Goal: Information Seeking & Learning: Compare options

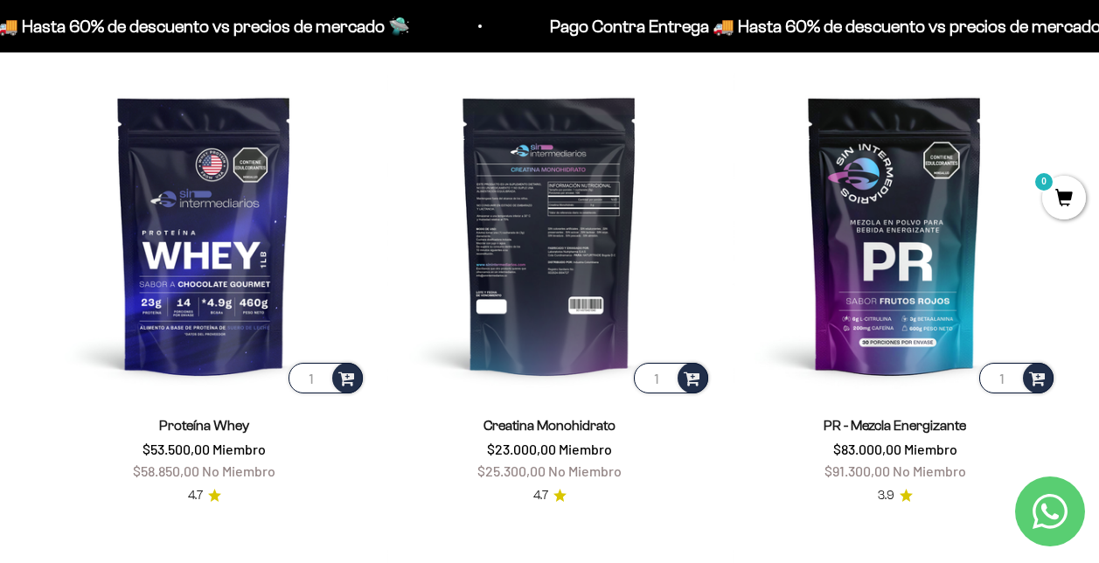
scroll to position [612, 0]
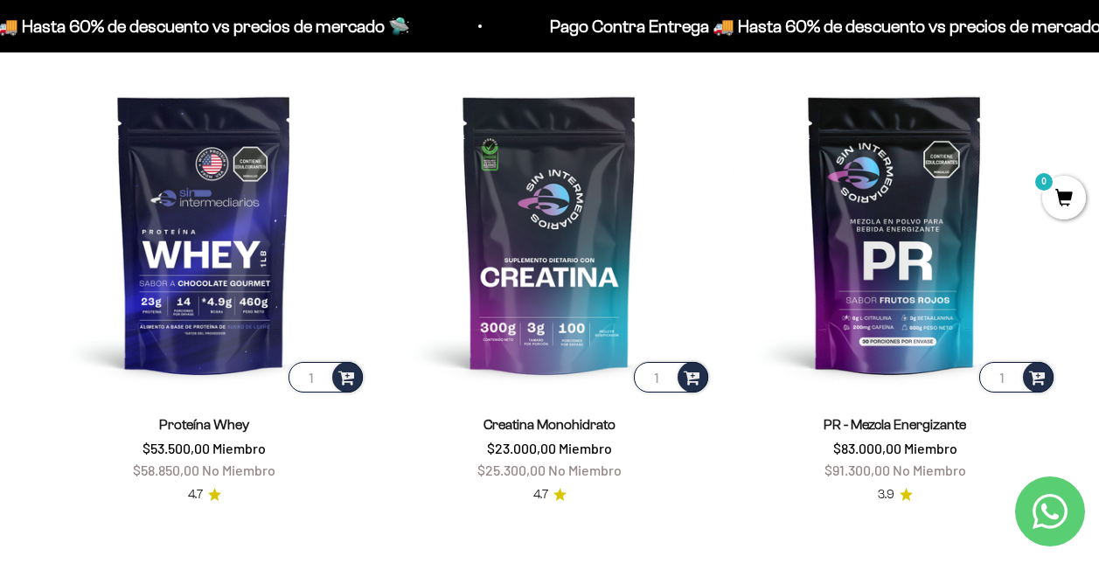
drag, startPoint x: 487, startPoint y: 449, endPoint x: 611, endPoint y: 443, distance: 124.3
click at [611, 443] on span "$23.000,00 Miembro" at bounding box center [549, 448] width 125 height 17
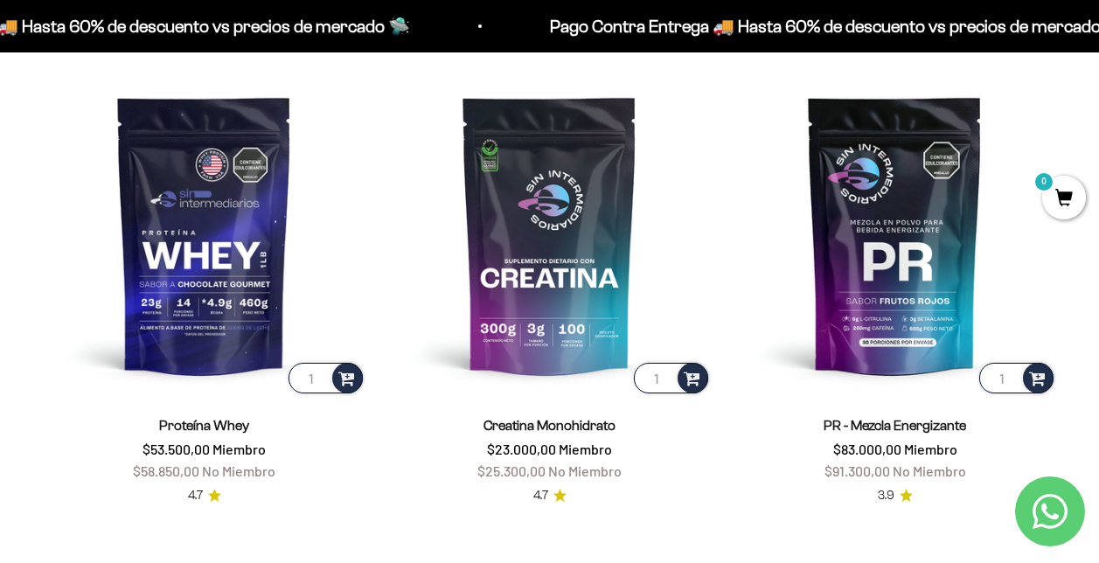
click at [611, 443] on span "Miembro" at bounding box center [585, 449] width 53 height 17
click at [603, 446] on span "Miembro" at bounding box center [585, 449] width 53 height 17
drag, startPoint x: 491, startPoint y: 454, endPoint x: 594, endPoint y: 451, distance: 102.3
click at [594, 451] on span "$23.000,00 Miembro" at bounding box center [549, 449] width 125 height 17
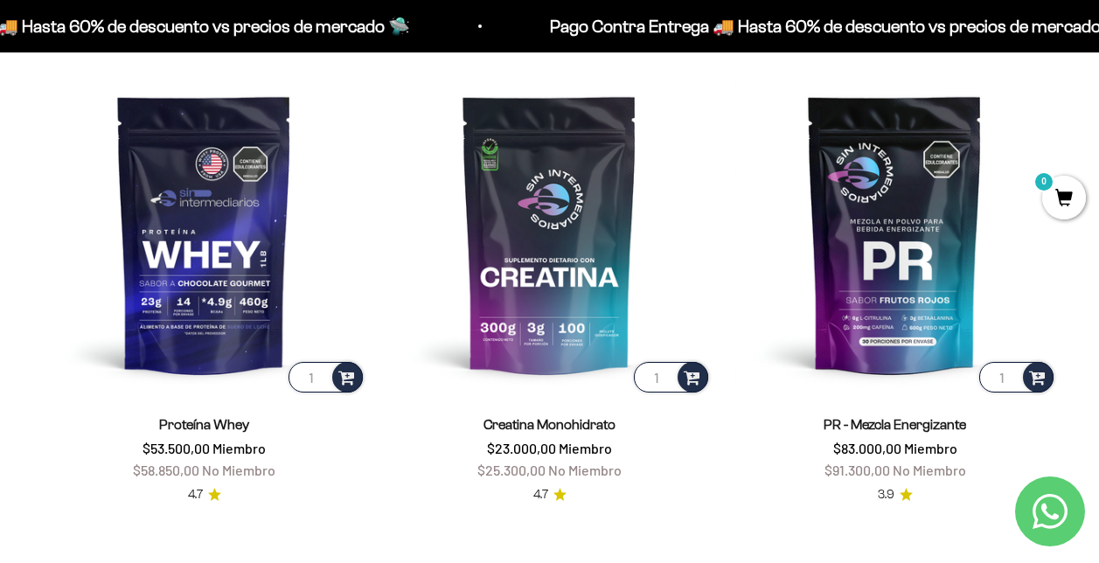
drag, startPoint x: 594, startPoint y: 451, endPoint x: 504, endPoint y: 449, distance: 90.1
click at [504, 449] on span "$23.000,00" at bounding box center [521, 448] width 69 height 17
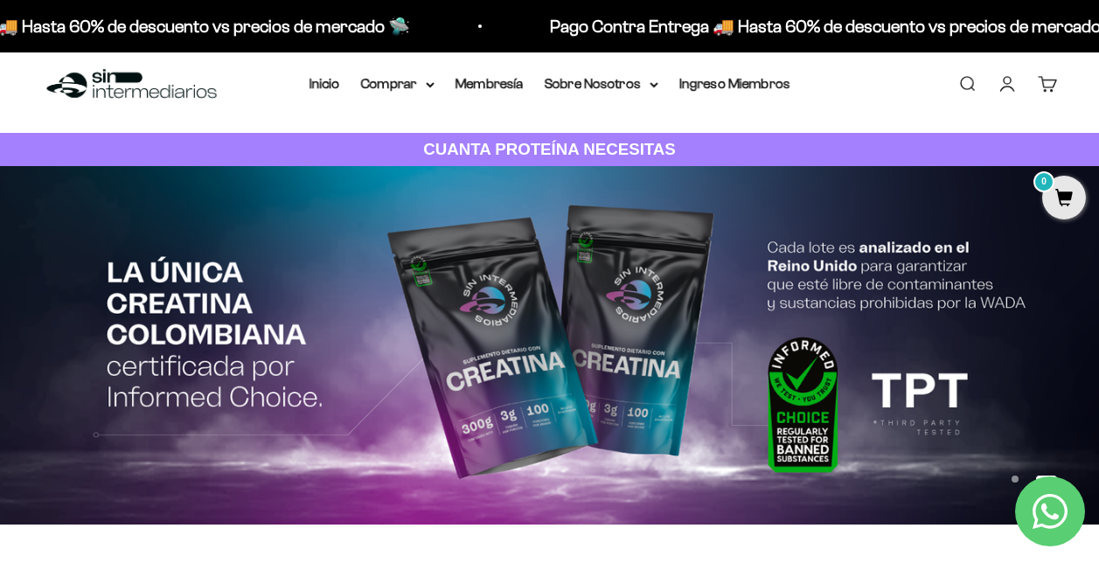
scroll to position [0, 0]
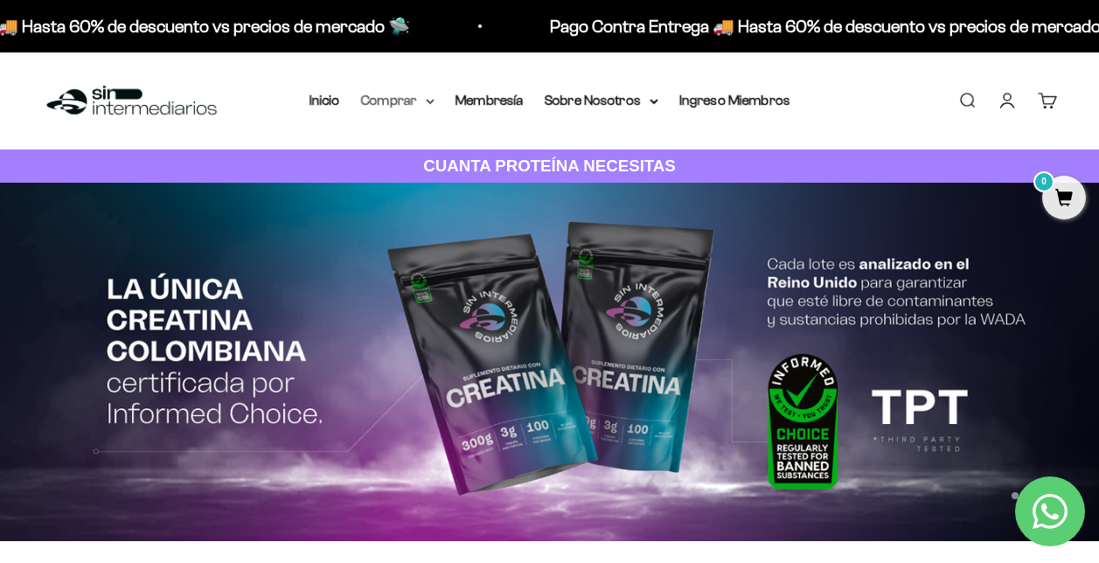
click at [428, 99] on icon at bounding box center [430, 102] width 9 height 6
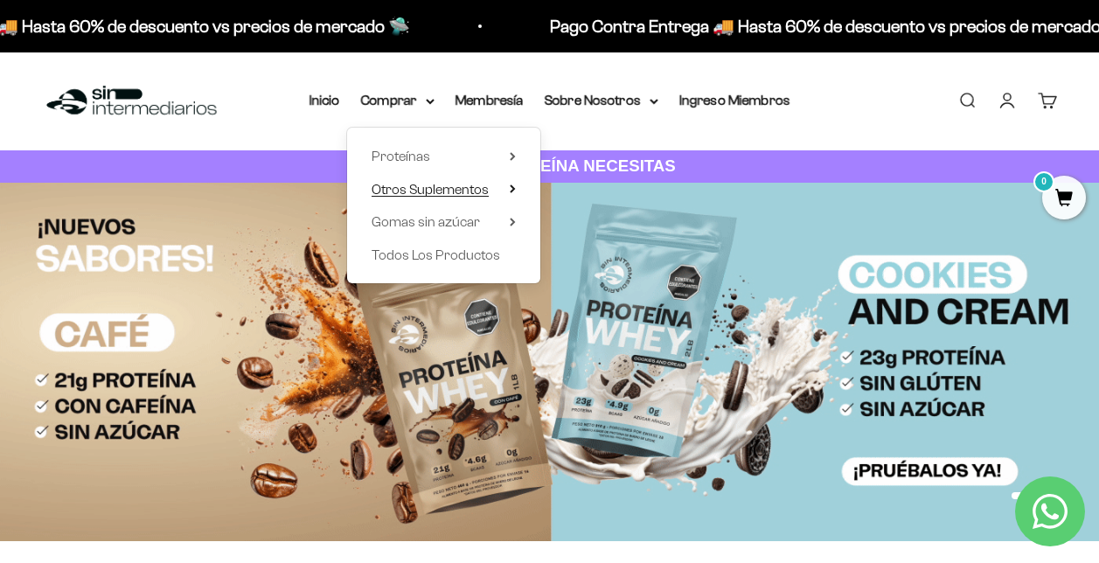
click at [493, 192] on summary "Otros Suplementos" at bounding box center [444, 189] width 144 height 23
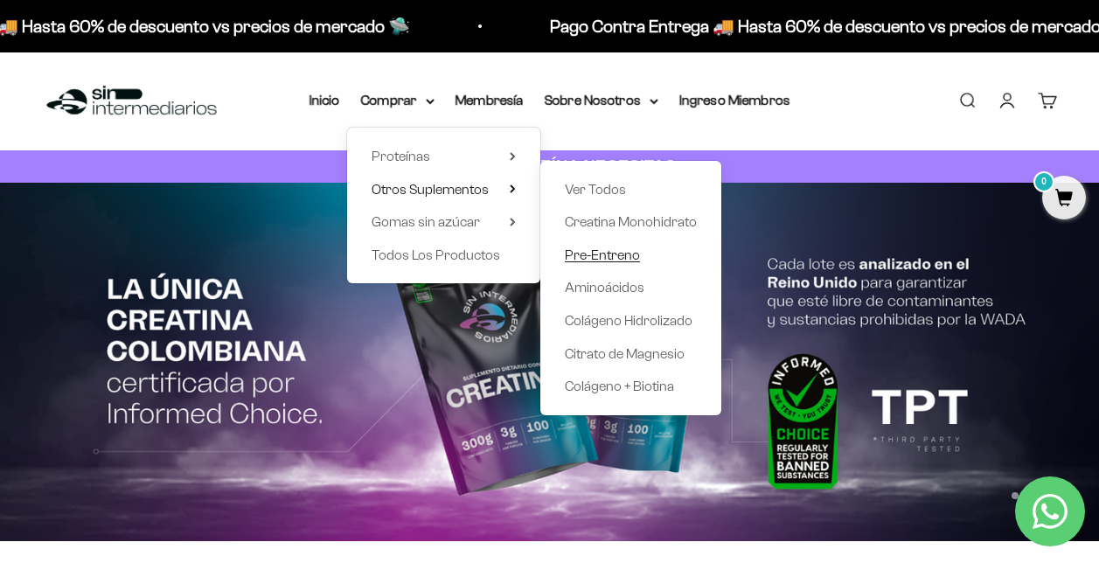
click at [619, 254] on span "Pre-Entreno" at bounding box center [602, 254] width 75 height 15
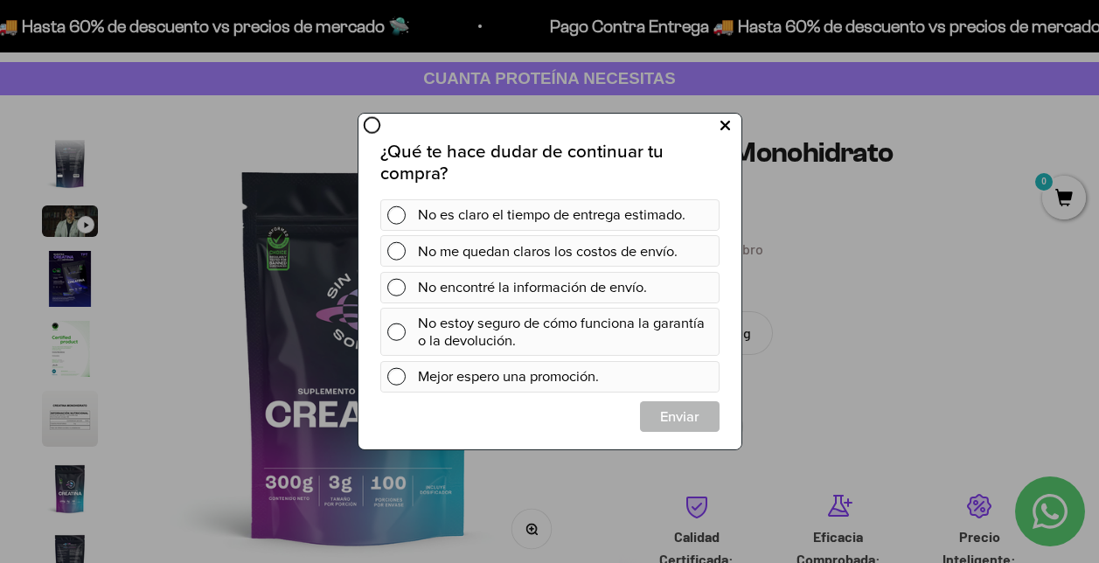
click at [721, 127] on icon at bounding box center [725, 127] width 10 height 24
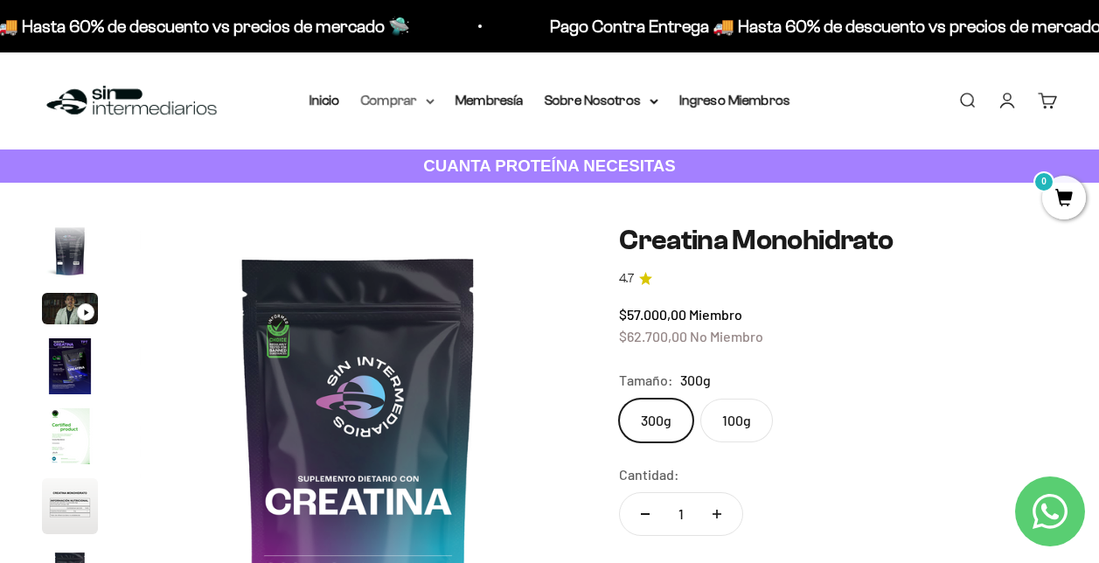
click at [411, 93] on summary "Comprar" at bounding box center [397, 100] width 73 height 23
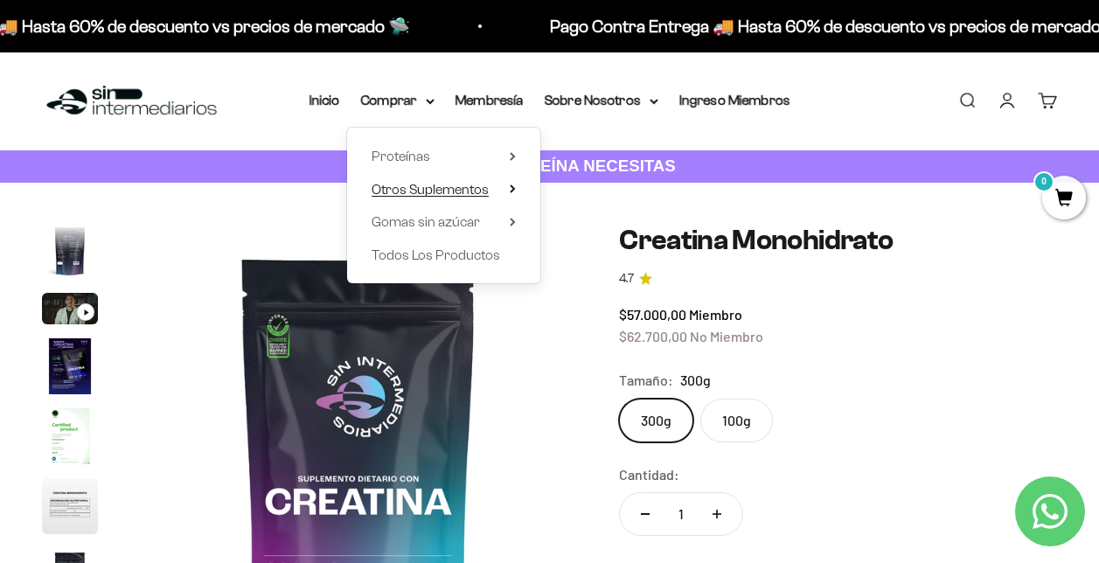
click at [429, 187] on span "Otros Suplementos" at bounding box center [430, 189] width 117 height 15
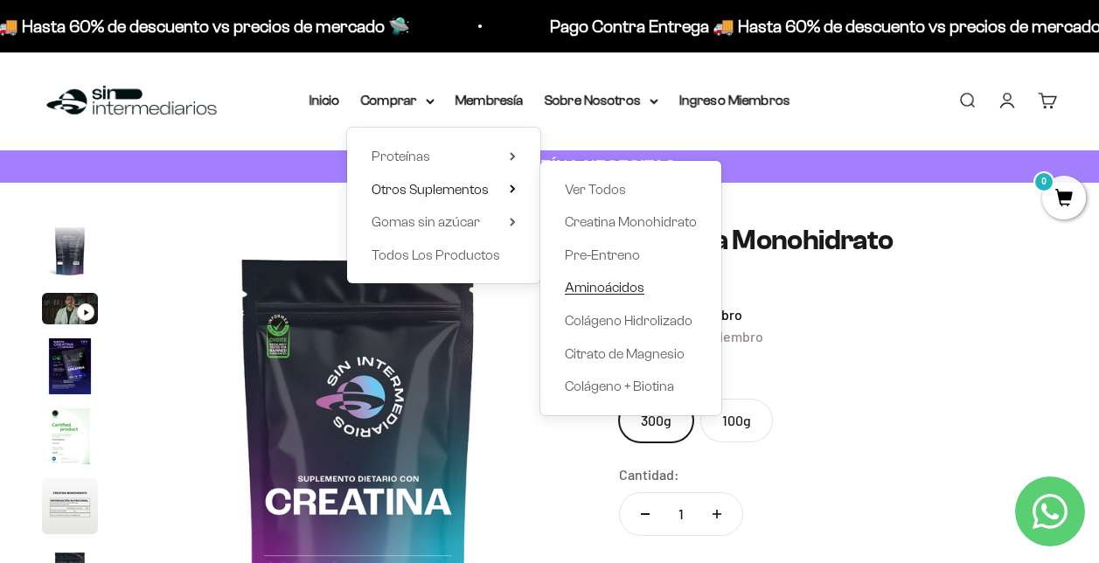
click at [606, 289] on span "Aminoácidos" at bounding box center [605, 287] width 80 height 15
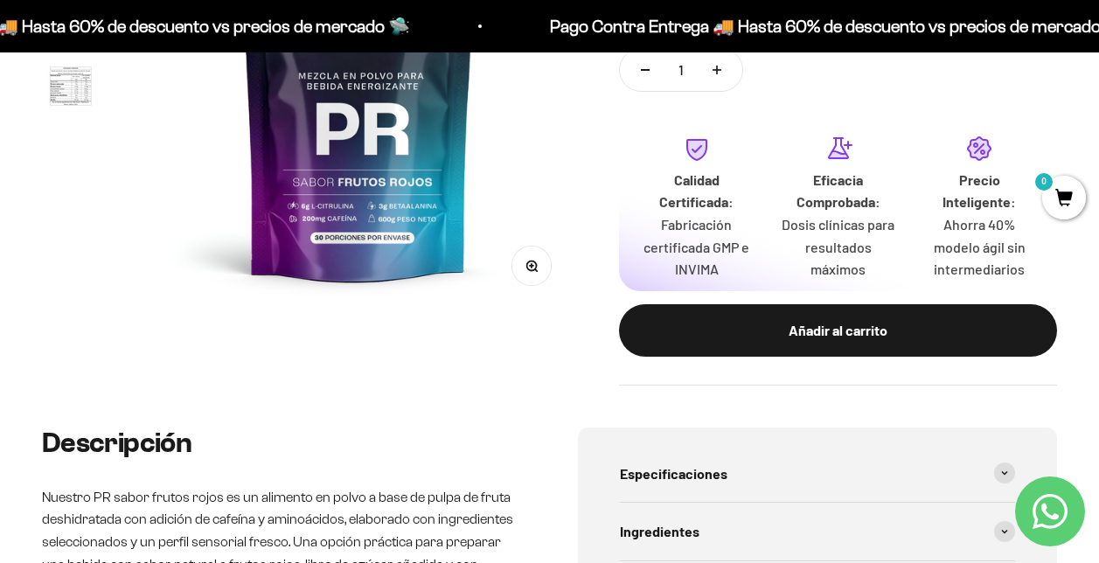
scroll to position [350, 0]
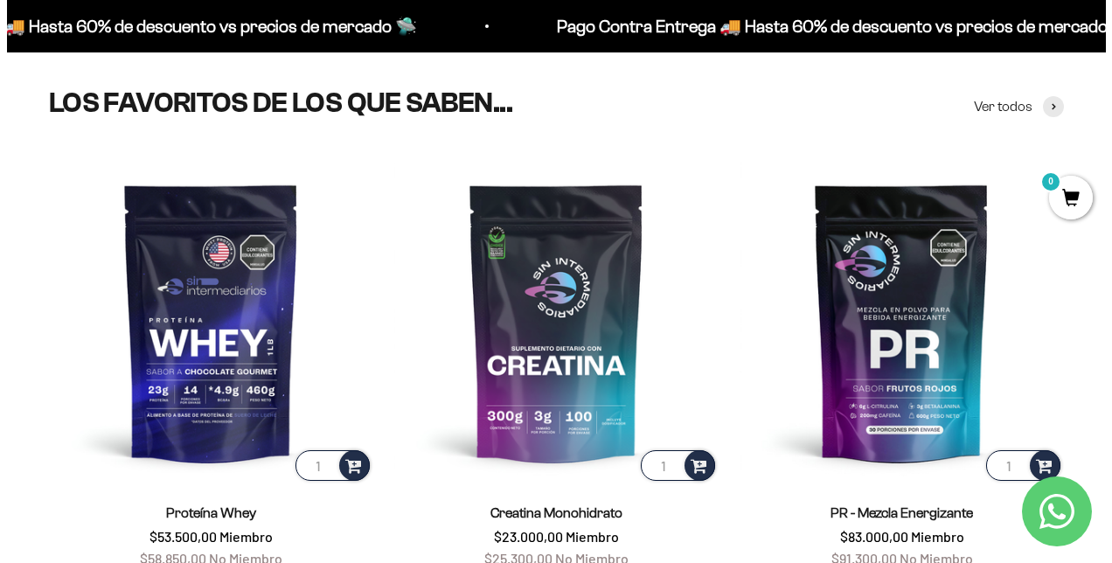
scroll to position [700, 0]
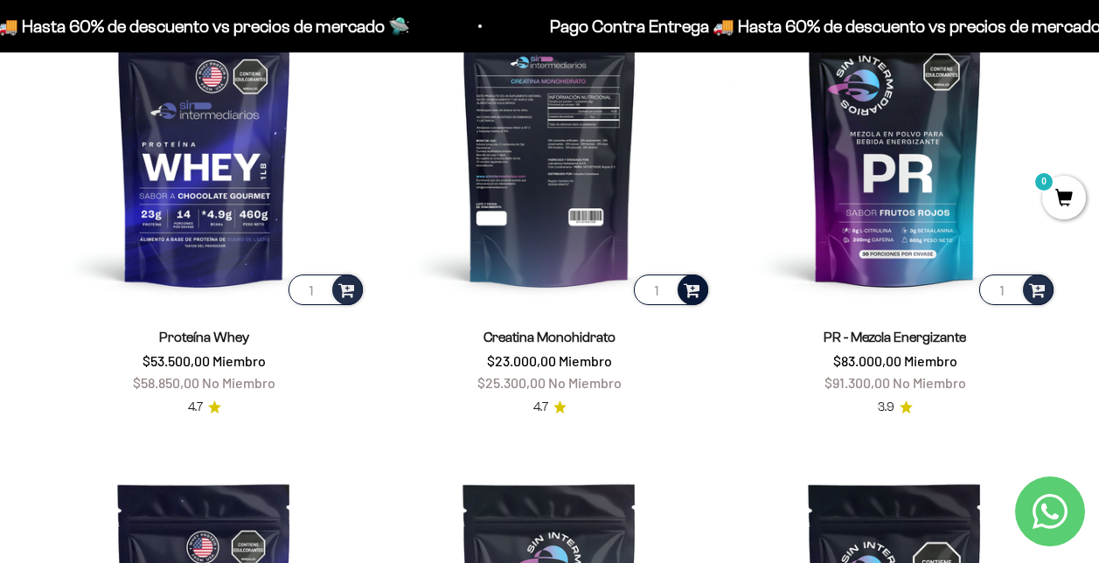
click at [693, 290] on span at bounding box center [692, 289] width 17 height 20
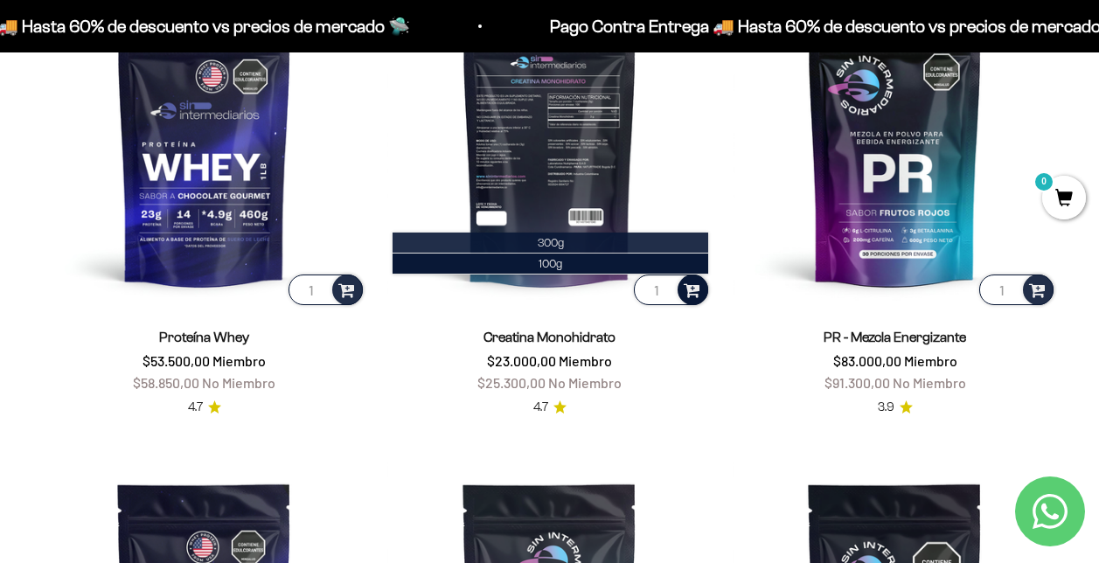
click at [553, 237] on span "300g" at bounding box center [551, 242] width 26 height 13
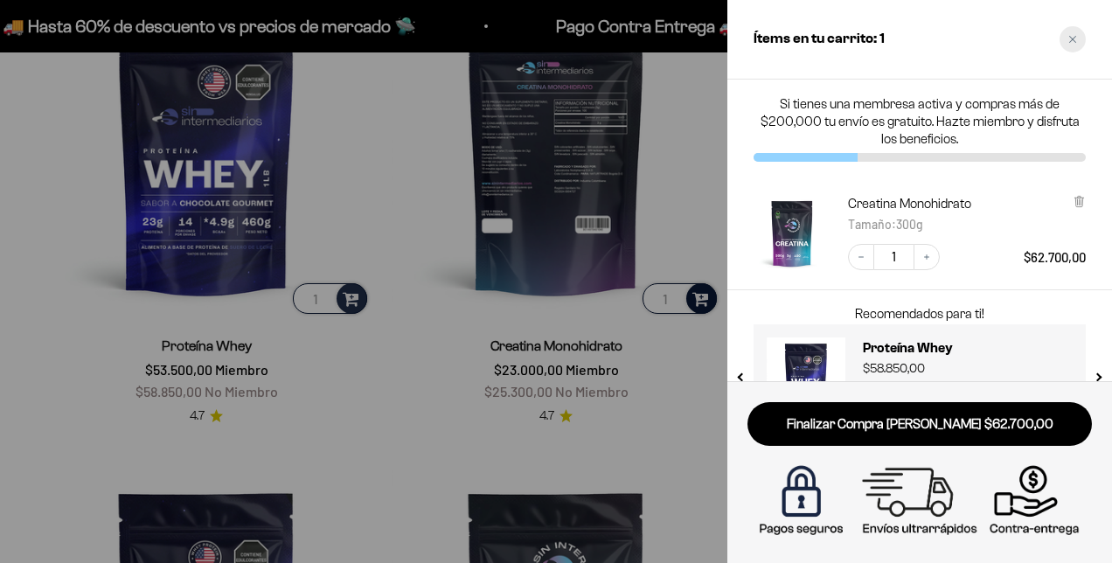
click at [1077, 35] on div "Close cart" at bounding box center [1073, 39] width 26 height 26
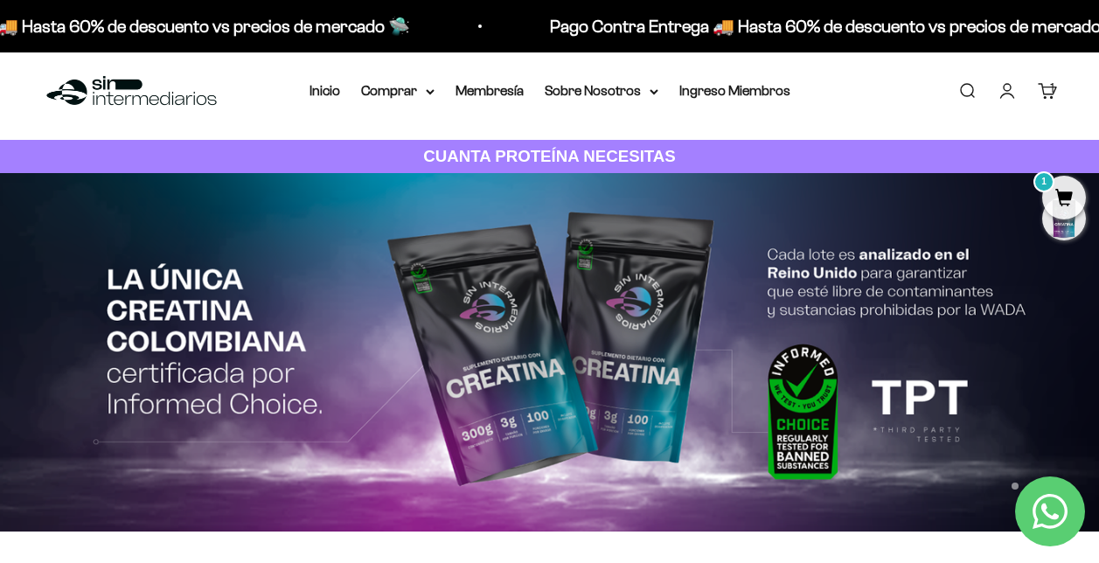
scroll to position [0, 0]
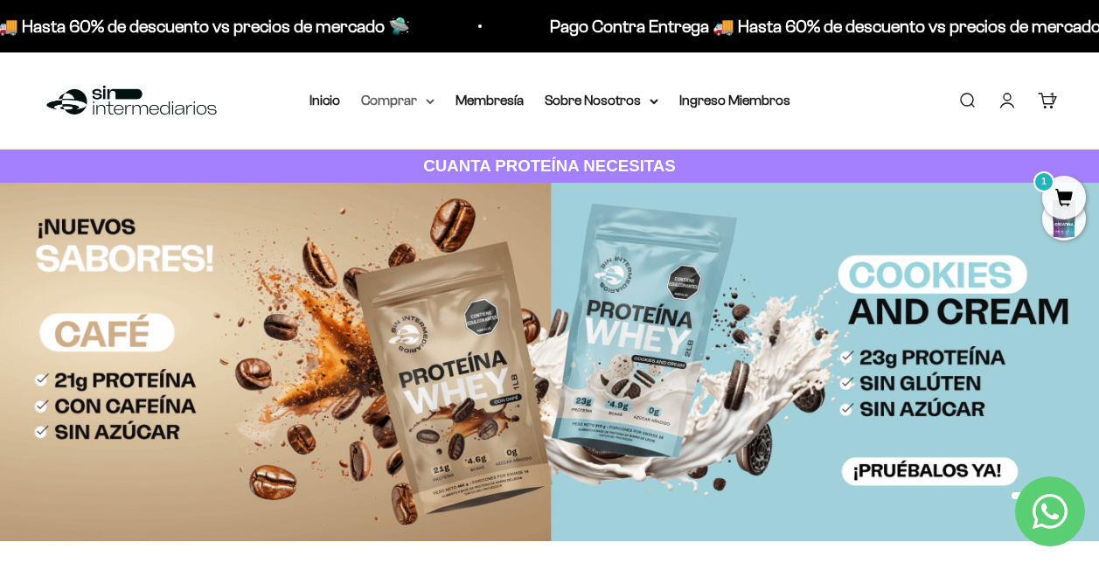
click at [426, 104] on icon at bounding box center [430, 102] width 9 height 6
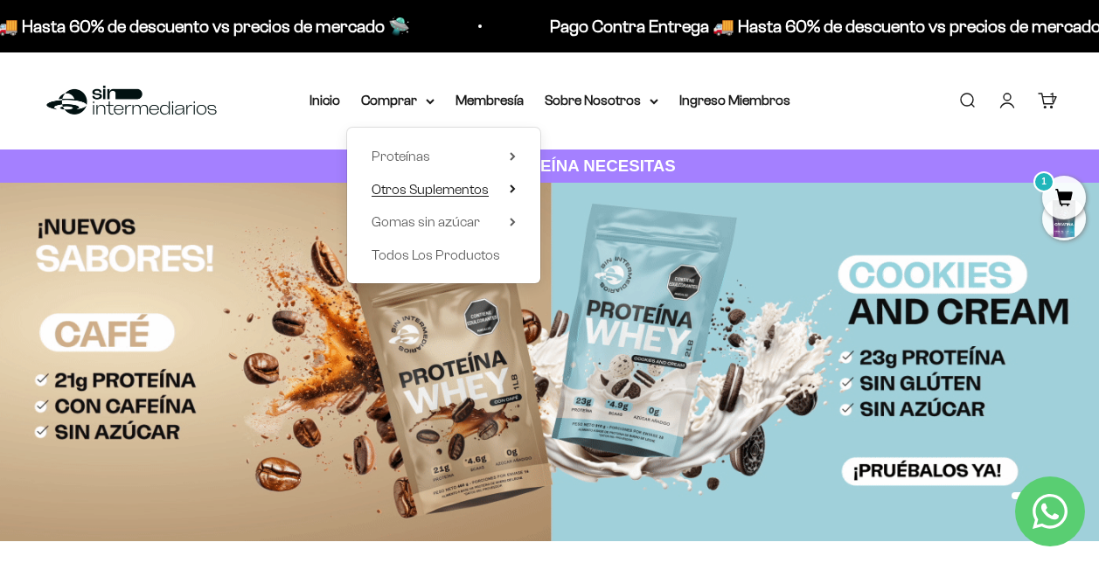
click at [428, 191] on span "Otros Suplementos" at bounding box center [430, 189] width 117 height 15
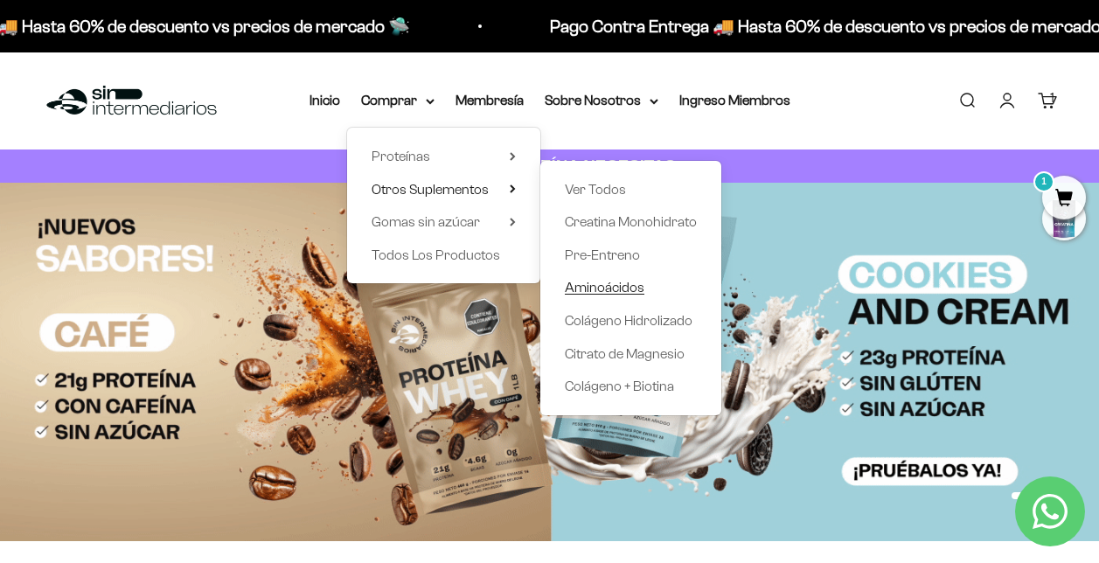
click at [601, 287] on span "Aminoácidos" at bounding box center [605, 287] width 80 height 15
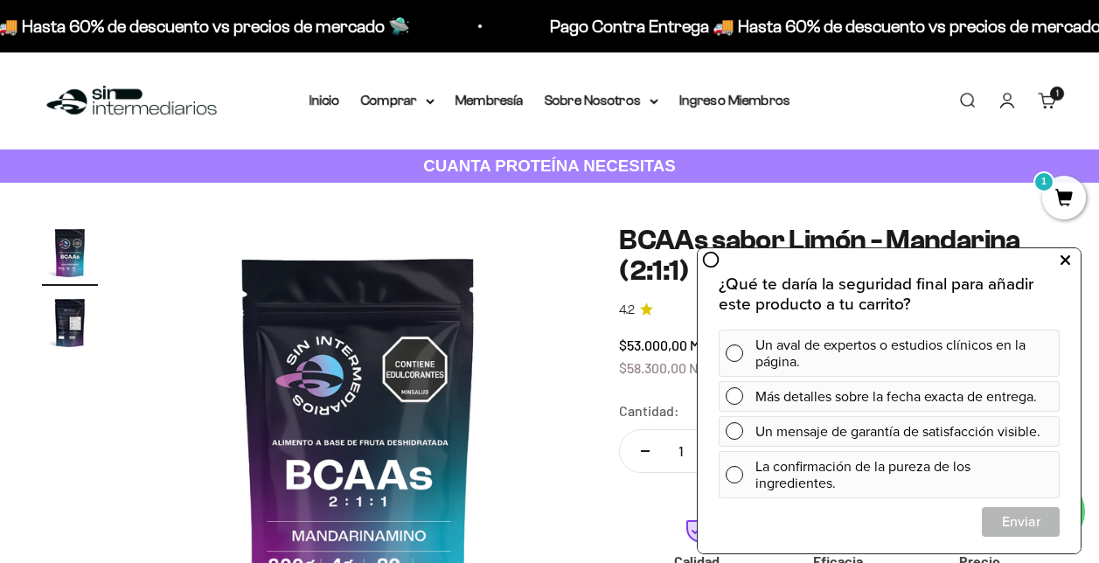
click at [1062, 258] on icon at bounding box center [1066, 260] width 10 height 23
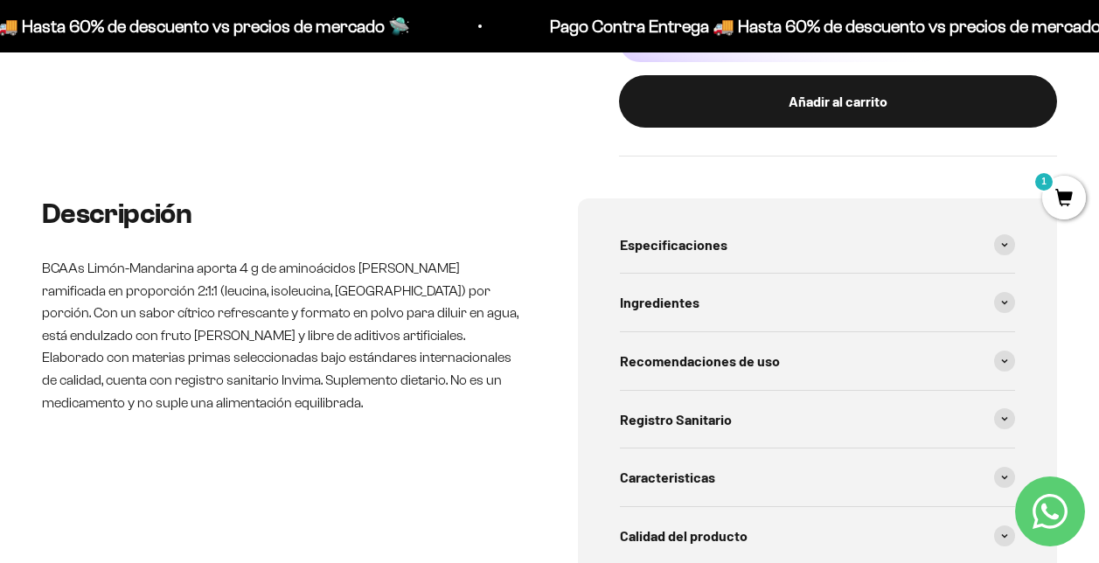
scroll to position [612, 0]
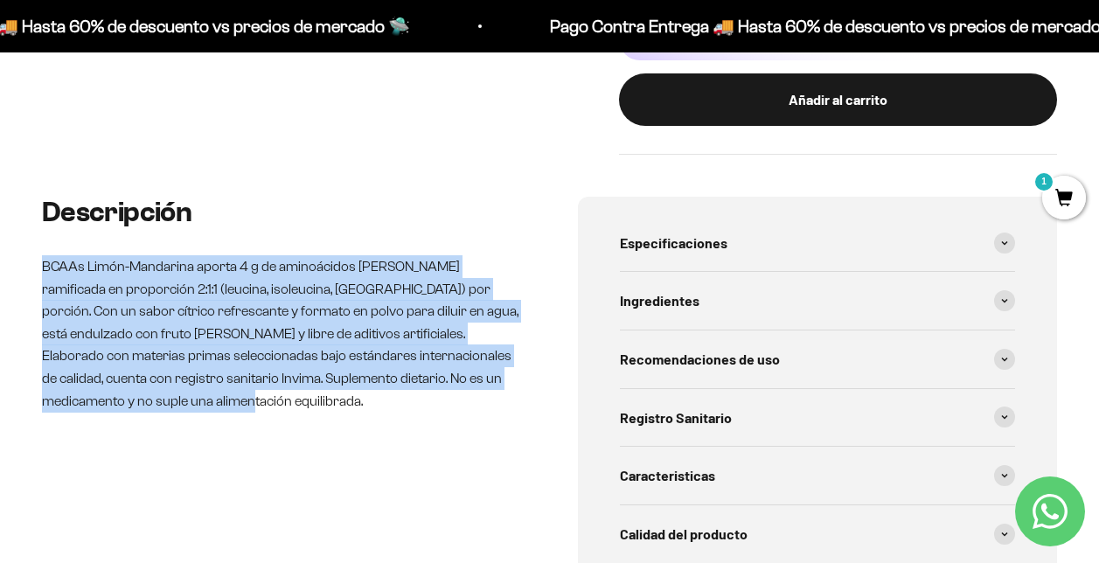
drag, startPoint x: 203, startPoint y: 403, endPoint x: 42, endPoint y: 266, distance: 211.5
click at [42, 266] on p "BCAAs Limón-Mandarina aporta 4 g de aminoácidos [PERSON_NAME] ramificada en pro…" at bounding box center [282, 333] width 480 height 157
click at [144, 399] on p "BCAAs Limón-Mandarina aporta 4 g de aminoácidos [PERSON_NAME] ramificada en pro…" at bounding box center [282, 333] width 480 height 157
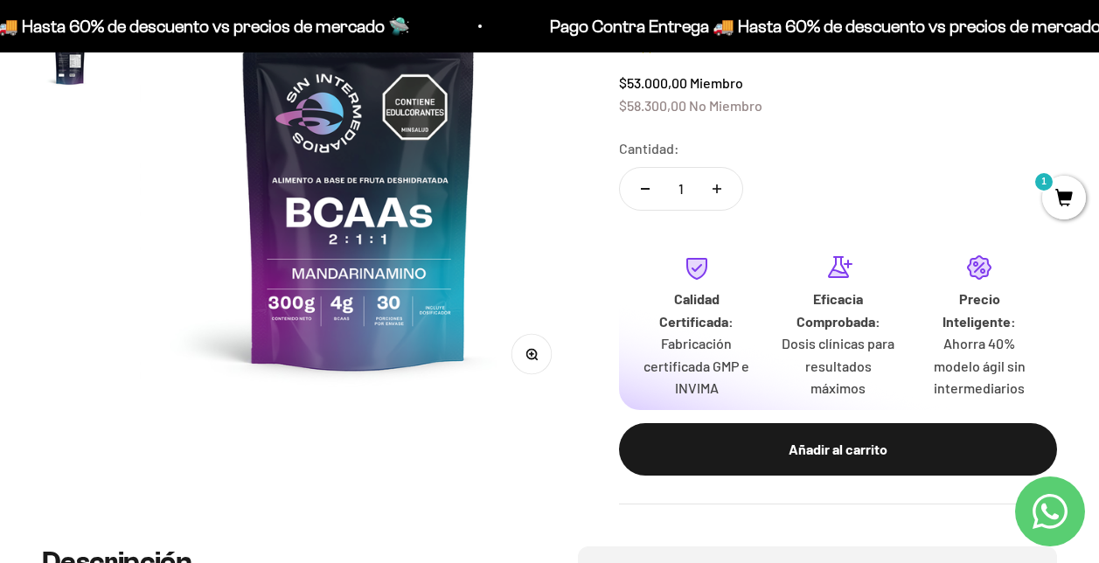
scroll to position [262, 0]
click at [292, 298] on img at bounding box center [358, 180] width 437 height 437
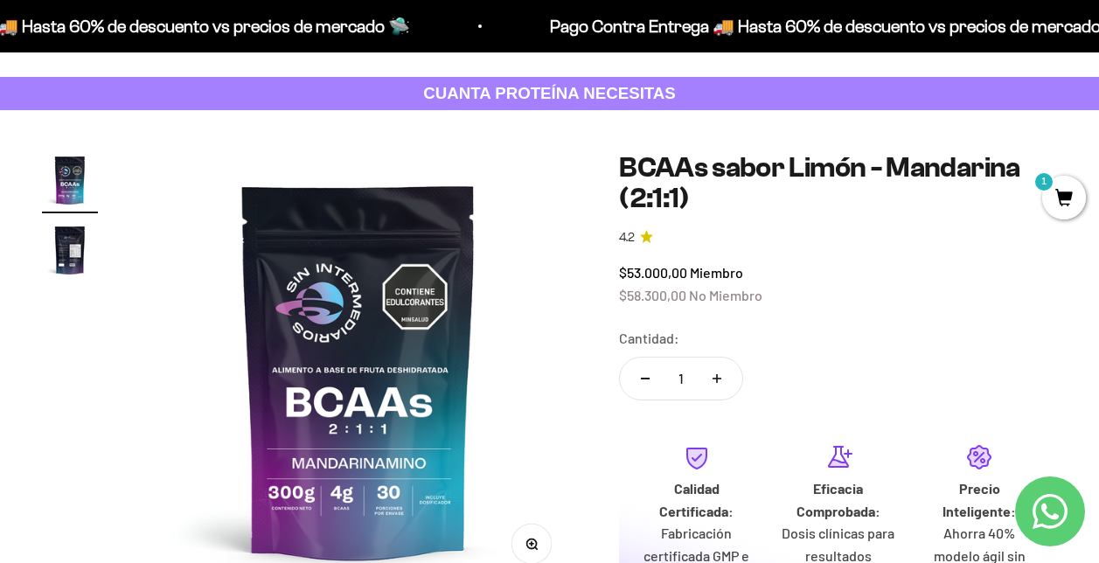
scroll to position [0, 0]
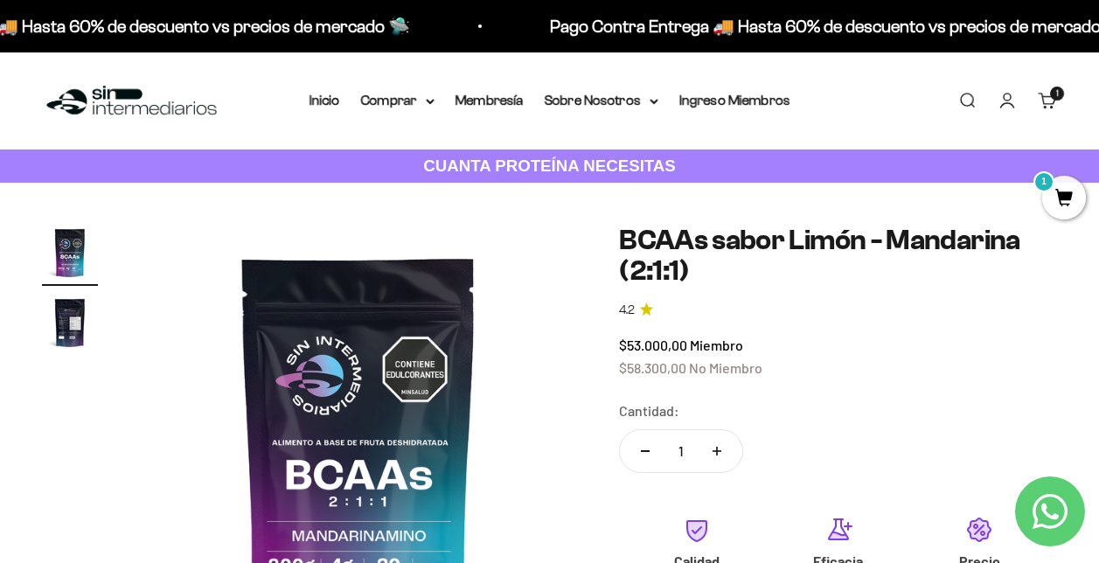
click at [36, 497] on div "Zoom Ir al artículo 1 Ir al artículo 2 BCAAs sabor Limón - Mandarina (2:1:1) 4.…" at bounding box center [549, 496] width 1099 height 626
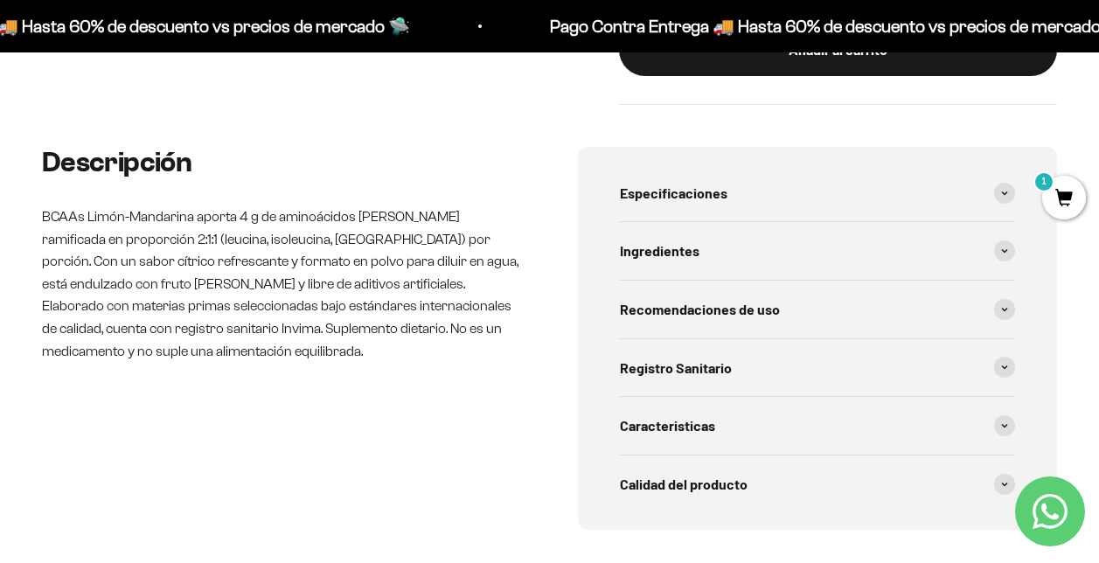
scroll to position [700, 0]
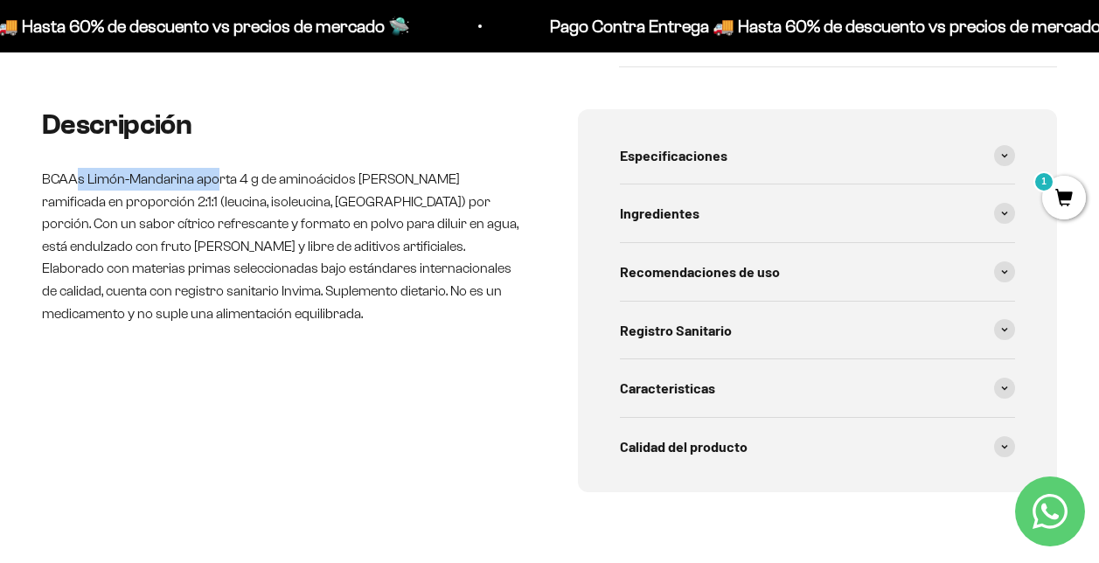
drag, startPoint x: 81, startPoint y: 180, endPoint x: 217, endPoint y: 181, distance: 135.5
click at [217, 181] on p "BCAAs Limón-Mandarina aporta 4 g de aminoácidos [PERSON_NAME] ramificada en pro…" at bounding box center [282, 246] width 480 height 157
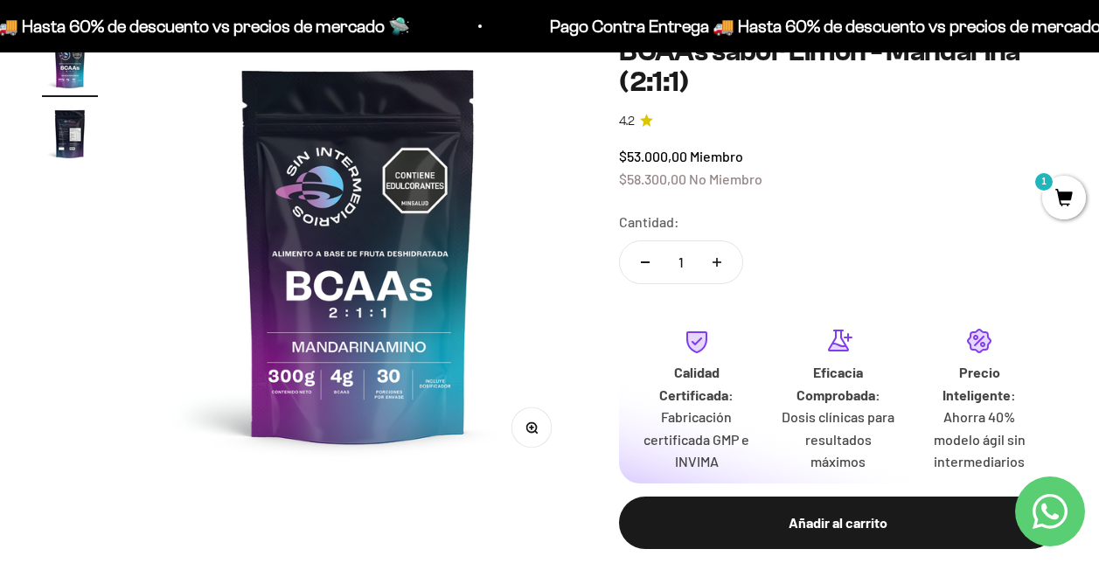
scroll to position [175, 0]
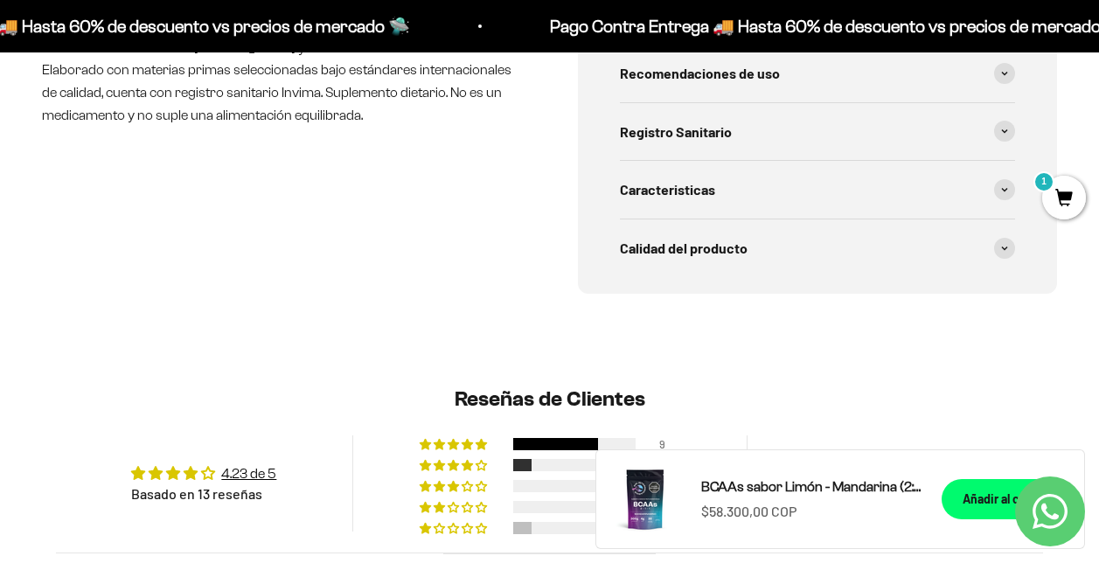
scroll to position [874, 0]
